Goal: Task Accomplishment & Management: Manage account settings

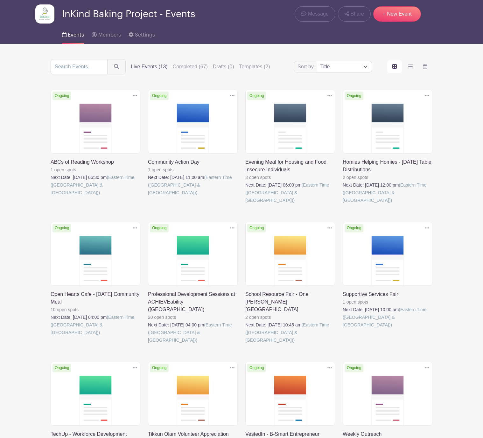
scroll to position [100, 0]
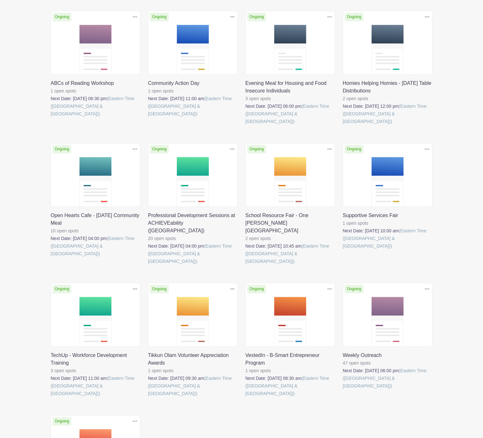
click at [245, 397] on link at bounding box center [245, 397] width 0 height 0
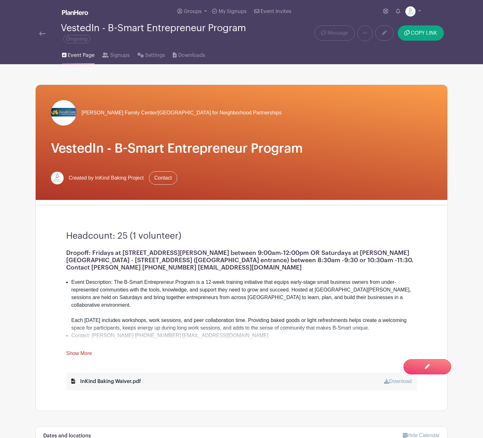
click at [79, 354] on link "Show More" at bounding box center [79, 355] width 26 height 8
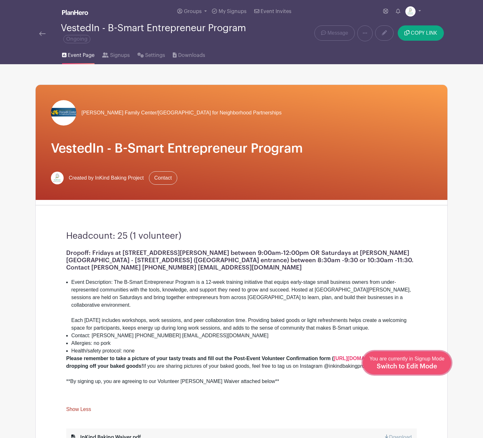
click at [434, 361] on span "You are currently in Signup Mode Switch to Edit Mode" at bounding box center [406, 362] width 75 height 13
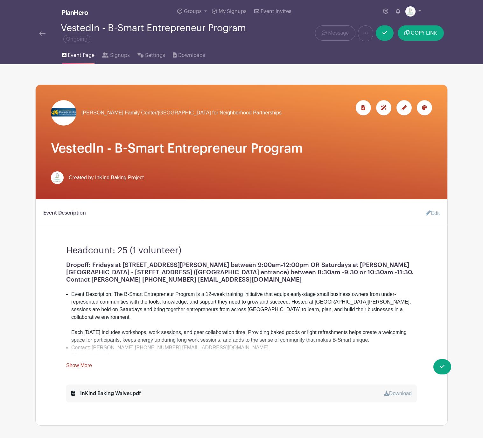
click at [434, 213] on link "Edit" at bounding box center [429, 213] width 19 height 13
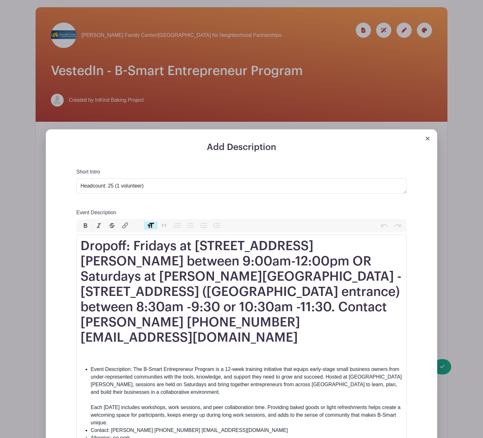
scroll to position [155, 0]
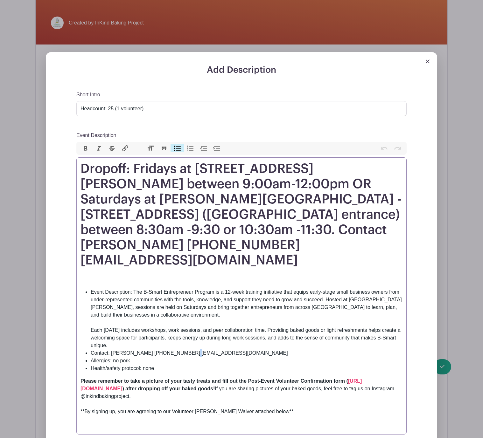
click at [182, 349] on li "Contact: [PERSON_NAME] [PHONE_NUMBER] [EMAIL_ADDRESS][DOMAIN_NAME]" at bounding box center [247, 353] width 312 height 8
type trix-editor "<l0>Ipsumdo: Sitamet co 082 A. Elits Doe Temporincidi, UT 12092 laboree 3:29do-…"
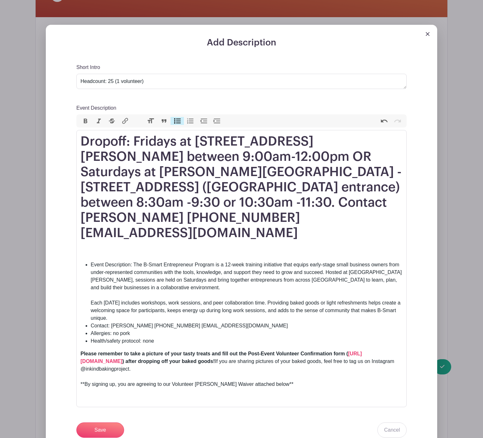
click at [104, 407] on div "Short Intro Headcount: 25 (1 volunteer) Event Description Bold Italic Strikethr…" at bounding box center [241, 251] width 330 height 375
click at [102, 423] on input "Save" at bounding box center [100, 430] width 48 height 15
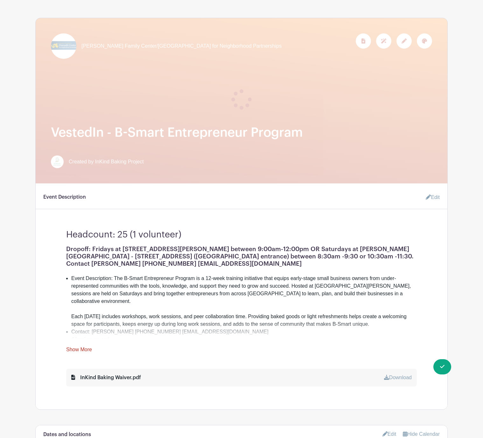
scroll to position [0, 0]
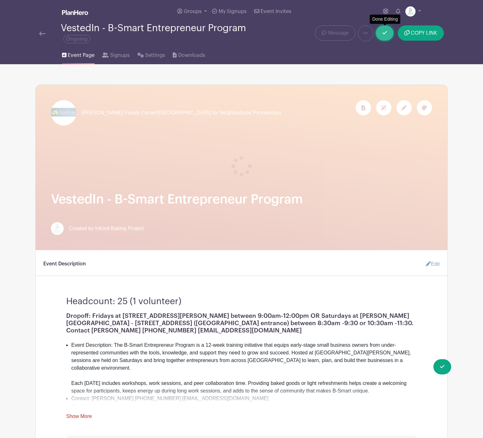
click at [383, 35] on icon at bounding box center [384, 32] width 4 height 5
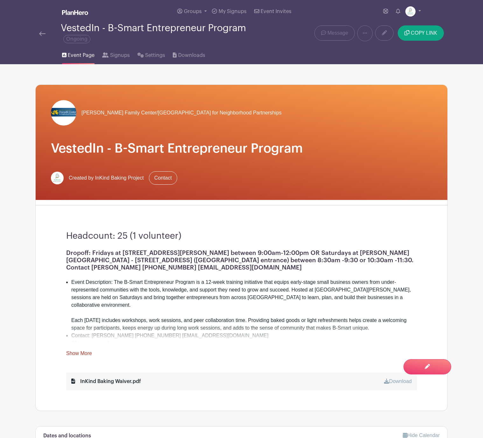
click at [40, 33] on img at bounding box center [42, 33] width 6 height 4
